Goal: Book appointment/travel/reservation

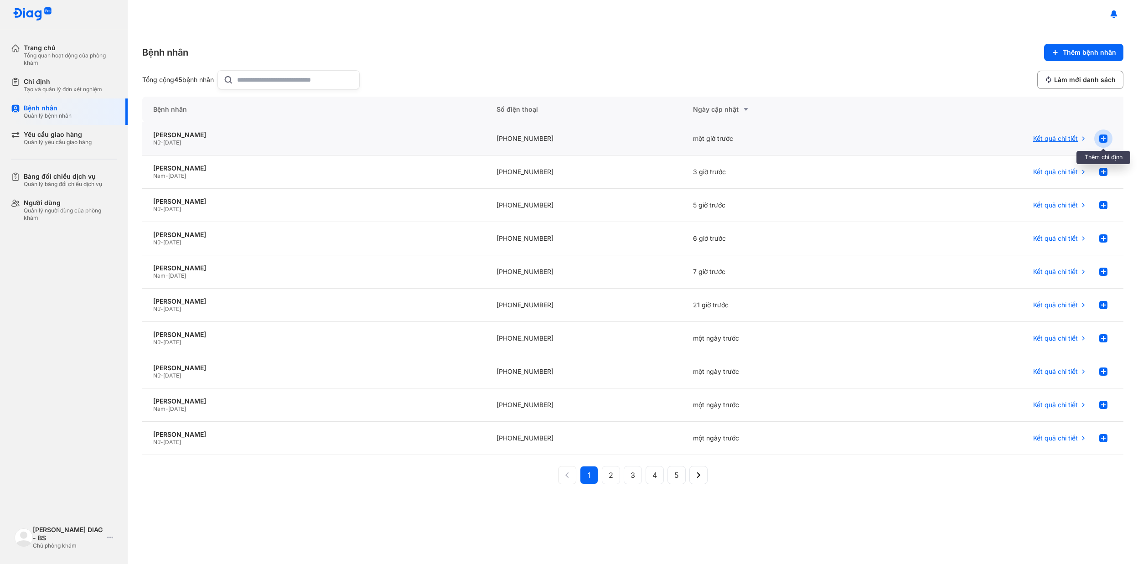
click at [1104, 138] on use at bounding box center [1103, 138] width 8 height 8
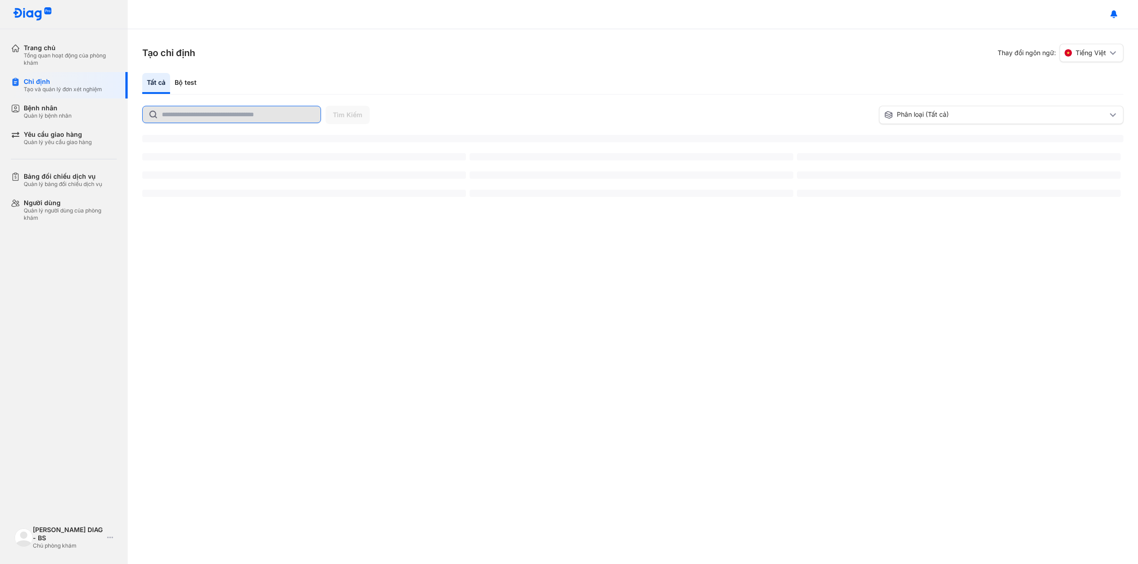
click at [230, 115] on input "text" at bounding box center [238, 114] width 153 height 16
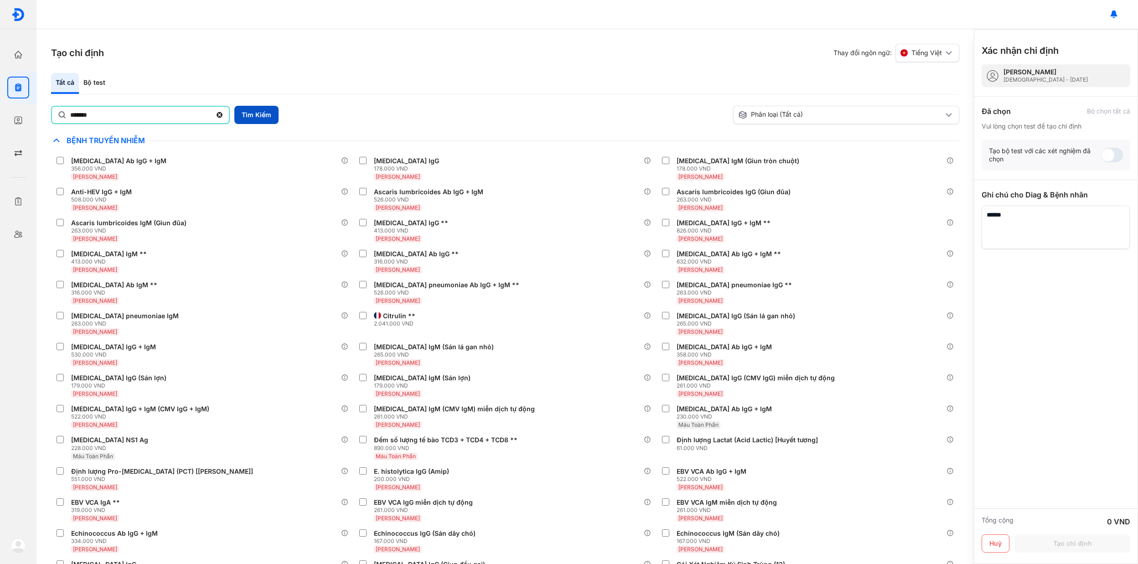
type input "*******"
click at [250, 111] on button "Tìm Kiếm" at bounding box center [256, 115] width 44 height 18
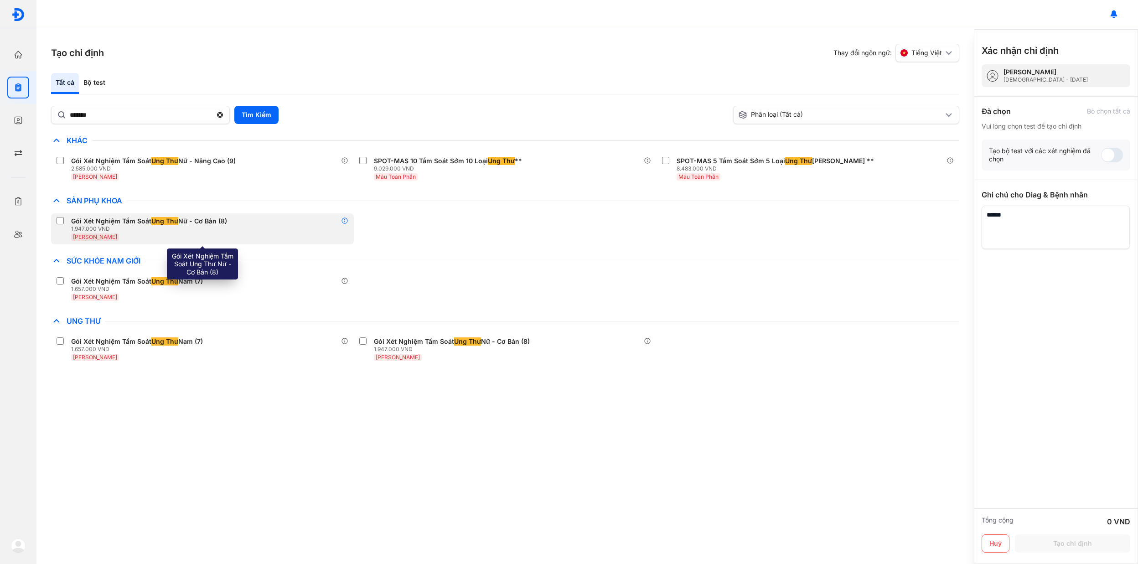
click at [344, 222] on icon at bounding box center [344, 220] width 7 height 7
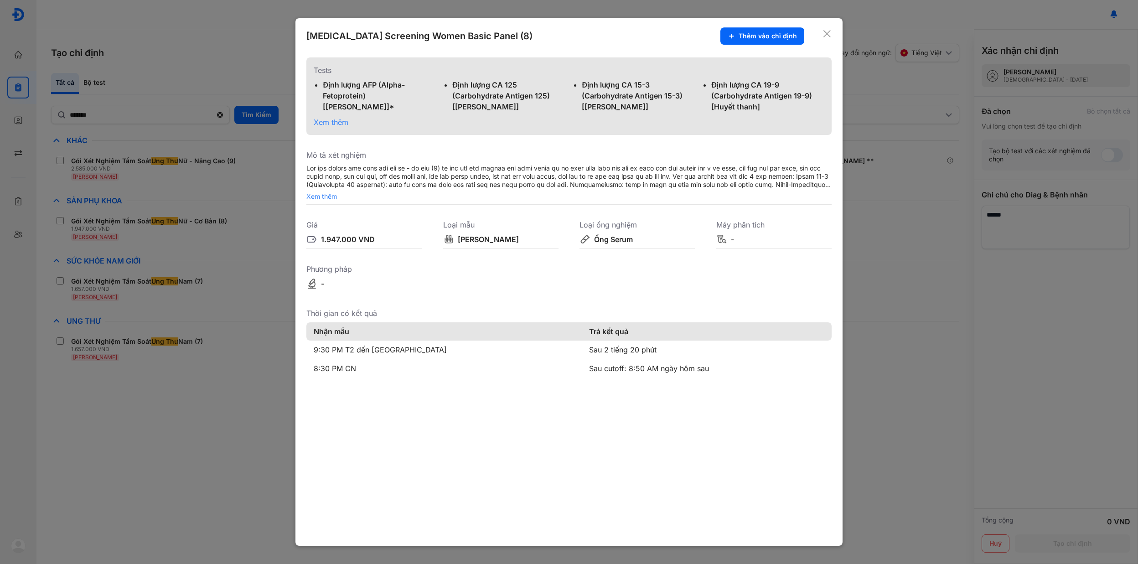
click at [323, 118] on span "Xem thêm" at bounding box center [331, 122] width 35 height 9
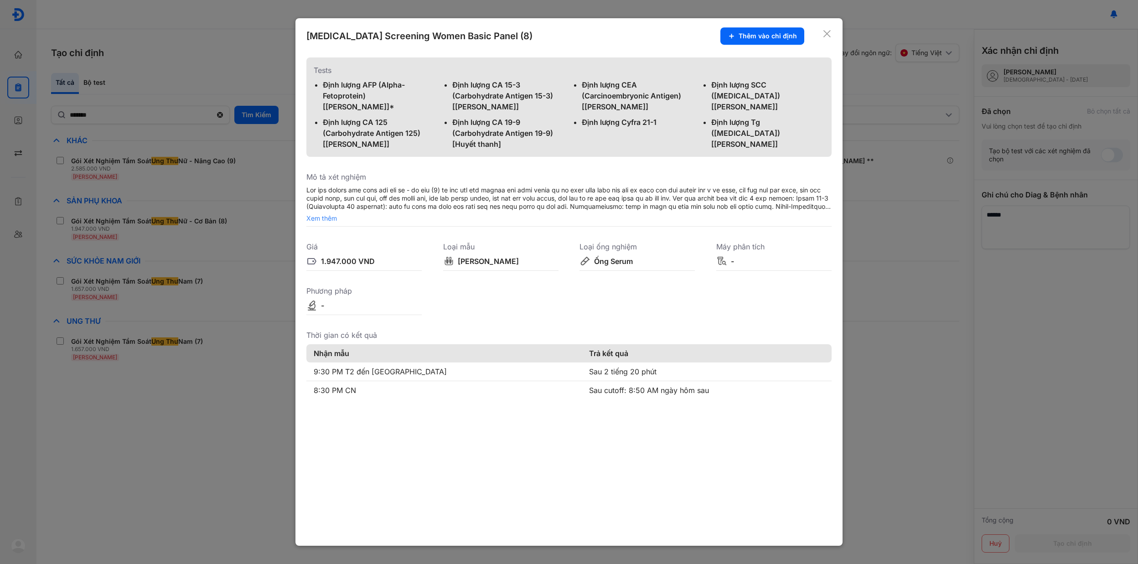
click at [827, 30] on icon at bounding box center [826, 33] width 9 height 9
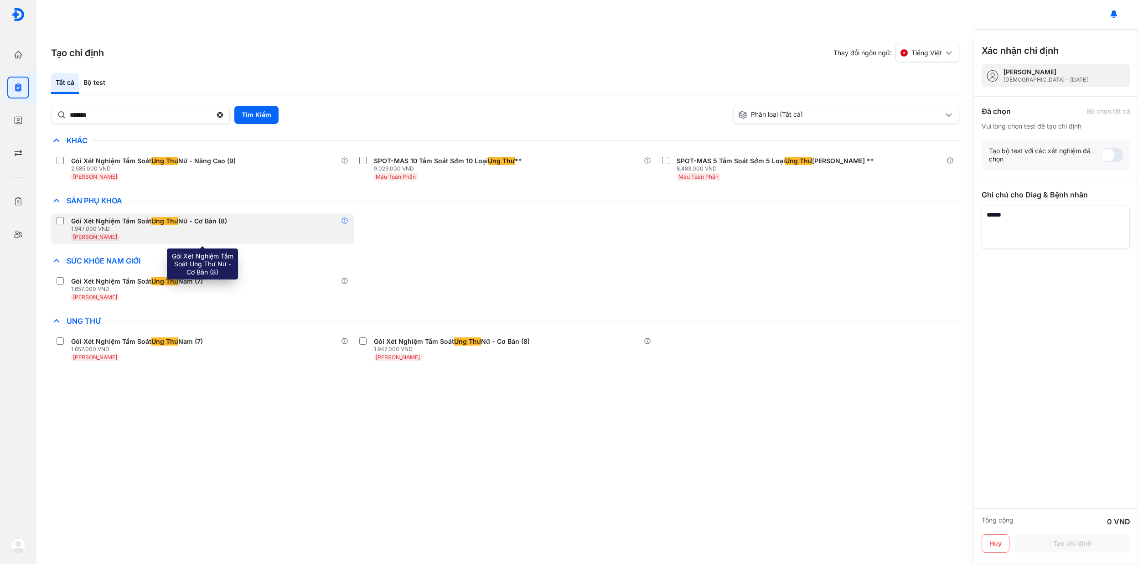
click at [343, 219] on icon at bounding box center [344, 220] width 7 height 7
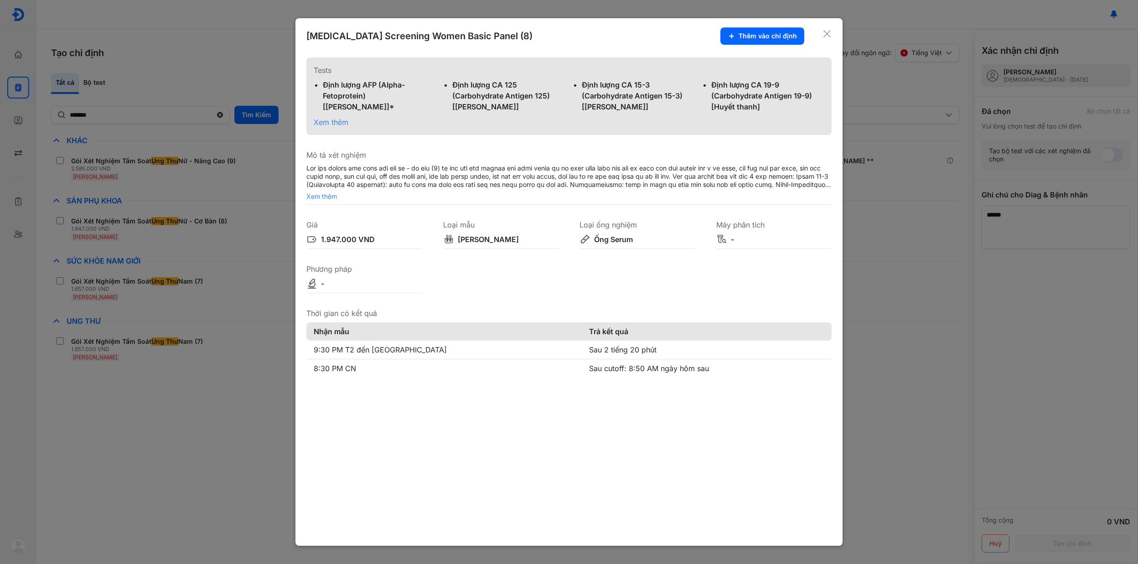
click at [336, 120] on span "Xem thêm" at bounding box center [331, 122] width 35 height 9
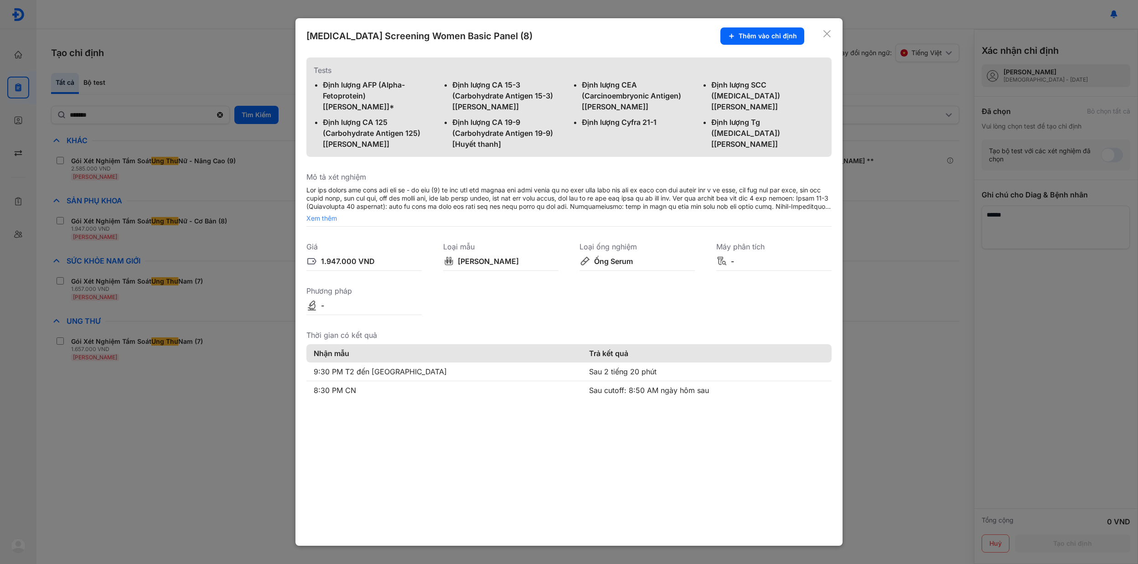
click at [825, 33] on icon at bounding box center [826, 33] width 9 height 9
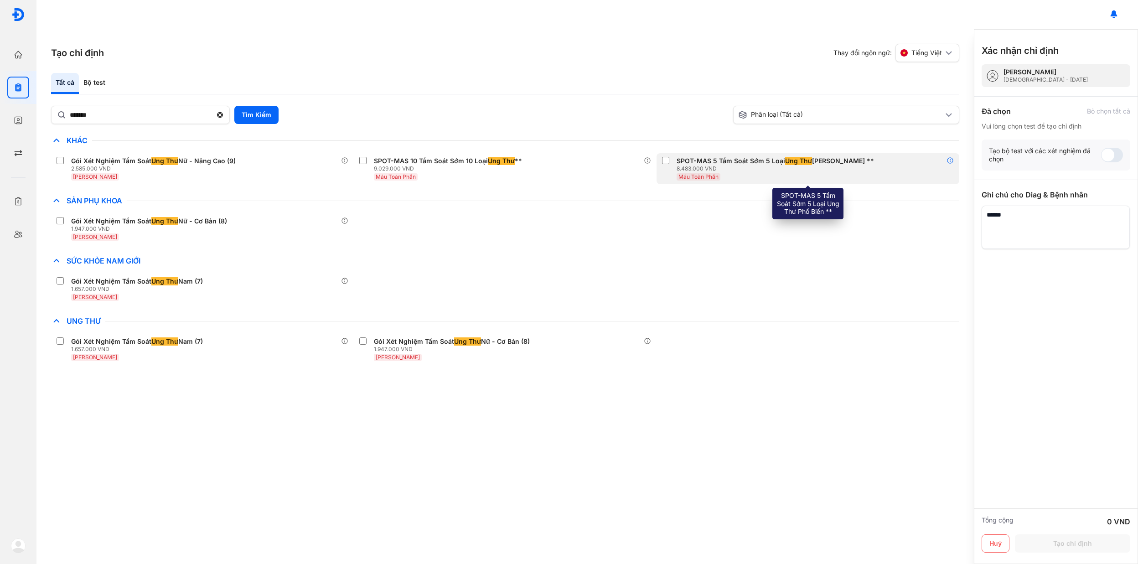
click at [950, 163] on icon at bounding box center [949, 160] width 7 height 7
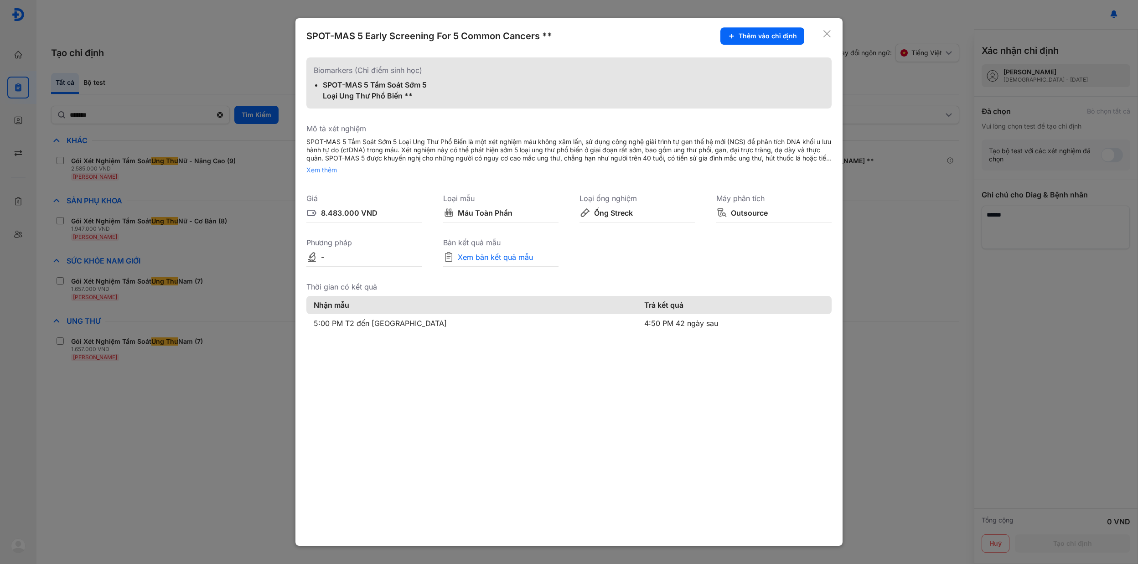
click at [339, 92] on div "SPOT-MAS 5 Tầm Soát Sớm 5 Loại Ung Thư Phổ Biến **" at bounding box center [379, 90] width 113 height 22
click at [332, 166] on span "Xem thêm" at bounding box center [568, 170] width 525 height 8
drag, startPoint x: 583, startPoint y: 140, endPoint x: 707, endPoint y: 154, distance: 124.7
click at [707, 154] on div "SPOT-MAS 5 Tầm Soát Sớm 5 Loại Ung Thư Phổ Biến là một xét nghiệm máu không xâm…" at bounding box center [568, 154] width 525 height 33
click at [826, 33] on icon at bounding box center [826, 33] width 9 height 9
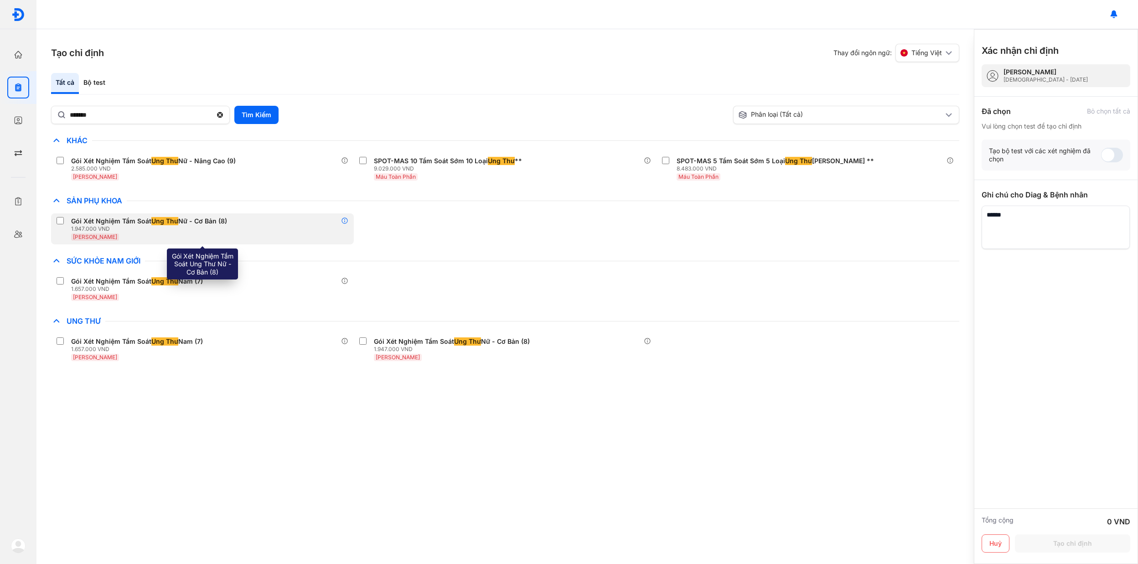
click at [346, 221] on icon at bounding box center [344, 220] width 7 height 7
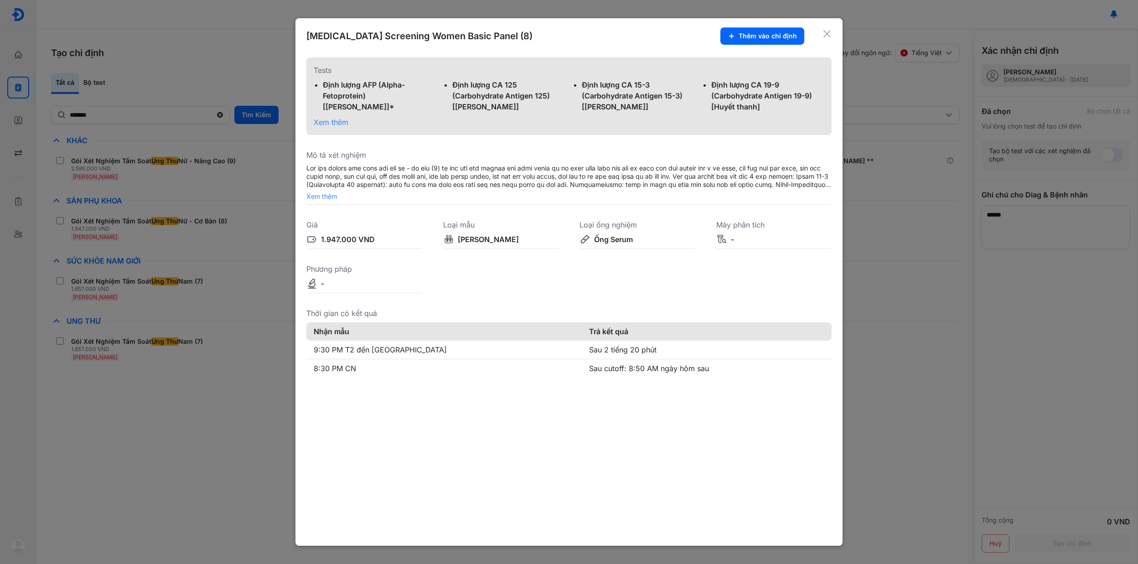
click at [342, 119] on span "Xem thêm" at bounding box center [331, 122] width 35 height 9
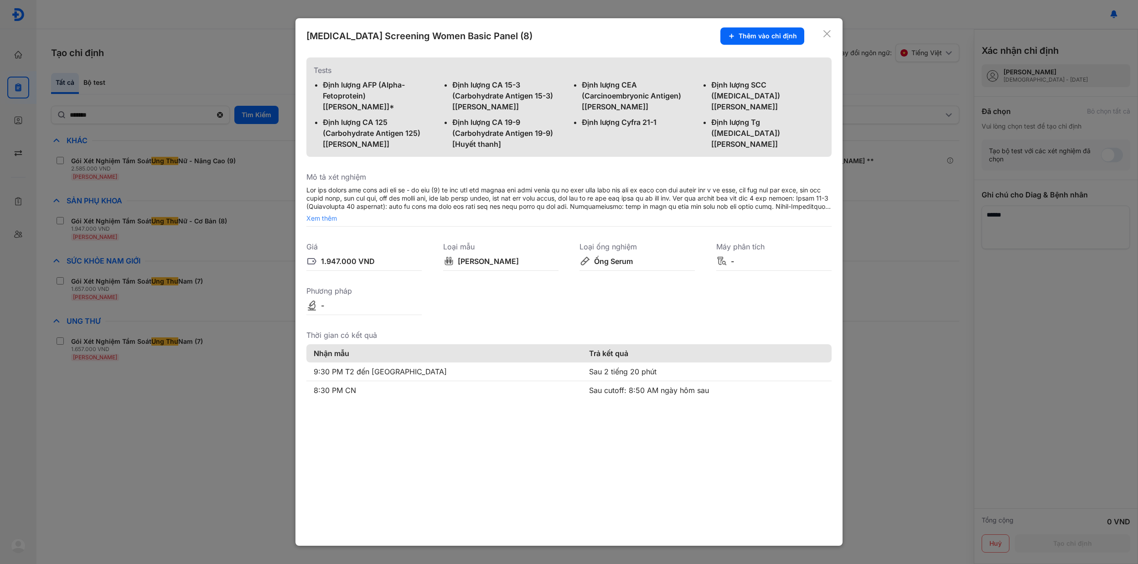
click at [821, 33] on div "Thêm vào chỉ định" at bounding box center [771, 35] width 102 height 17
click at [825, 32] on icon at bounding box center [826, 33] width 9 height 9
